Goal: Navigation & Orientation: Understand site structure

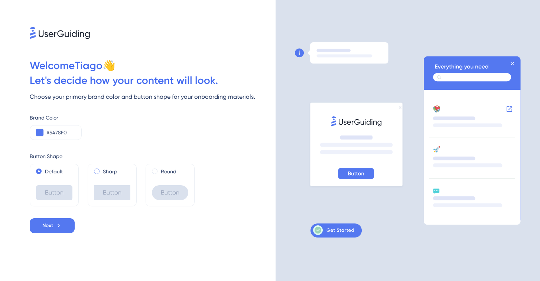
click at [112, 173] on label "Sharp" at bounding box center [110, 171] width 14 height 9
click at [165, 172] on label "Round" at bounding box center [169, 171] width 16 height 9
click at [113, 173] on label "Sharp" at bounding box center [110, 171] width 14 height 9
click at [68, 170] on div "Default" at bounding box center [54, 171] width 36 height 9
click at [110, 170] on label "Sharp" at bounding box center [110, 171] width 14 height 9
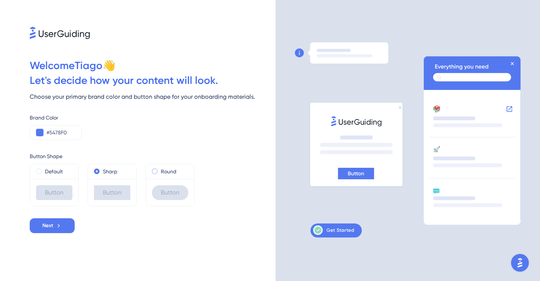
click at [160, 171] on div "Round" at bounding box center [170, 171] width 36 height 9
click at [66, 171] on div "Default" at bounding box center [54, 171] width 36 height 9
click at [168, 174] on label "Round" at bounding box center [169, 171] width 16 height 9
click at [58, 224] on icon at bounding box center [58, 225] width 7 height 7
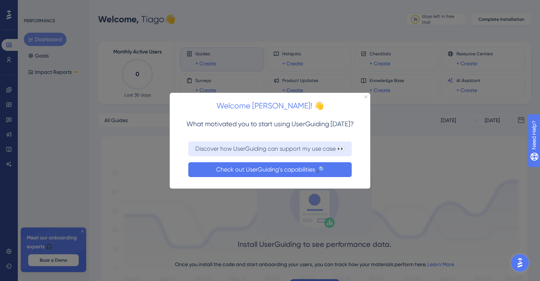
click at [262, 169] on button "Check out UserGuiding’s capabilities 🔎" at bounding box center [269, 169] width 163 height 15
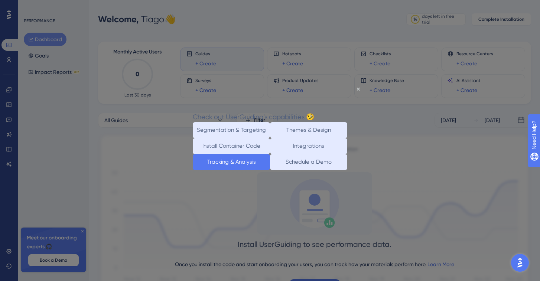
click at [251, 170] on button "Tracking & Analysis" at bounding box center [231, 162] width 77 height 16
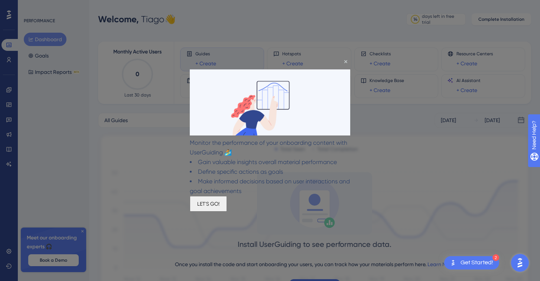
click at [227, 212] on button "LET'S GO!" at bounding box center [208, 204] width 37 height 16
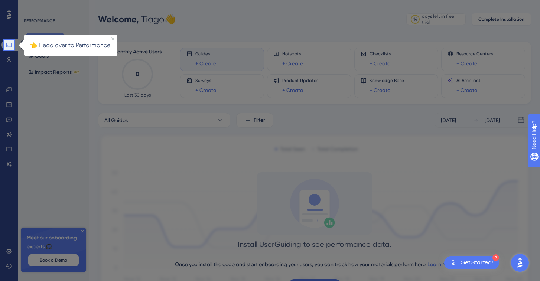
click at [10, 46] on icon at bounding box center [8, 45] width 5 height 4
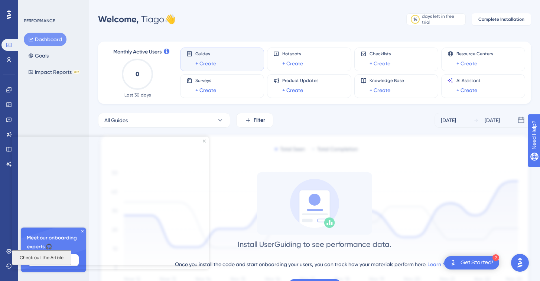
click at [59, 118] on div "PERFORMANCE Dashboard Goals Impact Reports BETA Meet our onboarding experts 🎧 B…" at bounding box center [53, 140] width 71 height 281
click at [46, 36] on button "Dashboard" at bounding box center [45, 39] width 43 height 13
click at [224, 78] on div "Surveys + Create" at bounding box center [221, 86] width 71 height 17
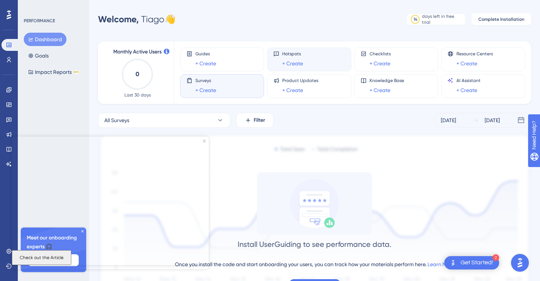
click at [283, 58] on div "Hotspots + Create" at bounding box center [292, 59] width 21 height 17
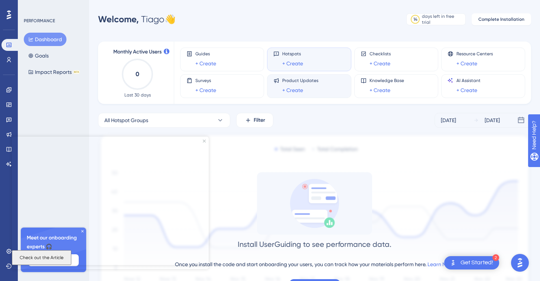
click at [285, 84] on div "Product Updates + Create" at bounding box center [300, 86] width 36 height 17
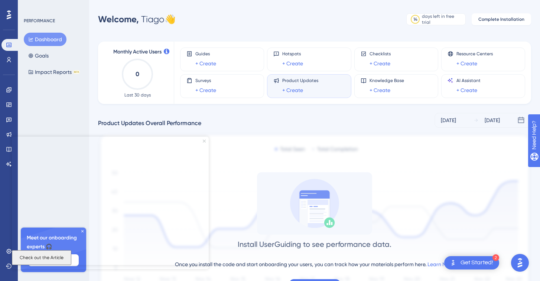
click at [204, 141] on icon "Close Preview" at bounding box center [204, 141] width 3 height 3
click at [7, 88] on icon at bounding box center [9, 90] width 6 height 6
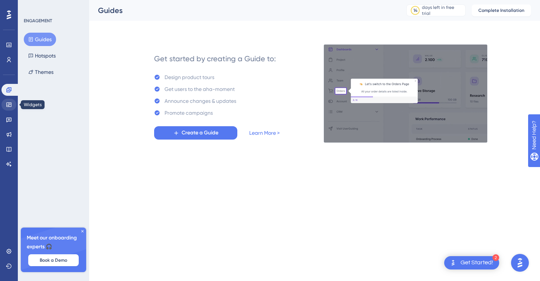
click at [6, 101] on link at bounding box center [8, 105] width 15 height 12
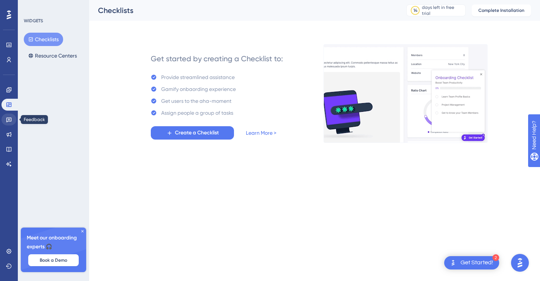
click at [7, 118] on icon at bounding box center [9, 120] width 6 height 6
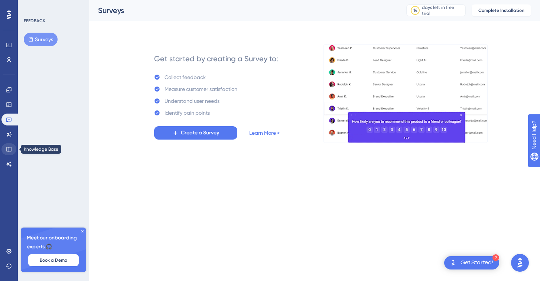
click at [10, 137] on img at bounding box center [75, 62] width 149 height 149
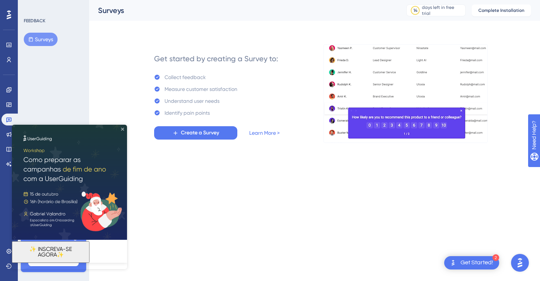
click at [124, 129] on icon "Close Preview" at bounding box center [122, 129] width 3 height 3
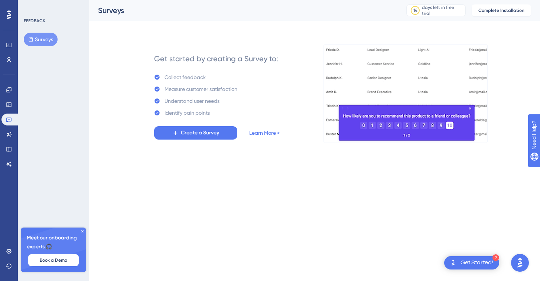
click at [12, 17] on div at bounding box center [9, 15] width 12 height 12
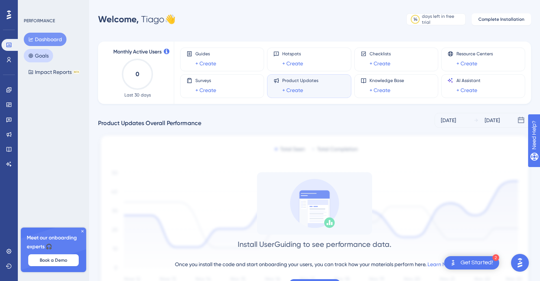
click at [42, 58] on button "Goals" at bounding box center [38, 55] width 29 height 13
